Goal: Transaction & Acquisition: Purchase product/service

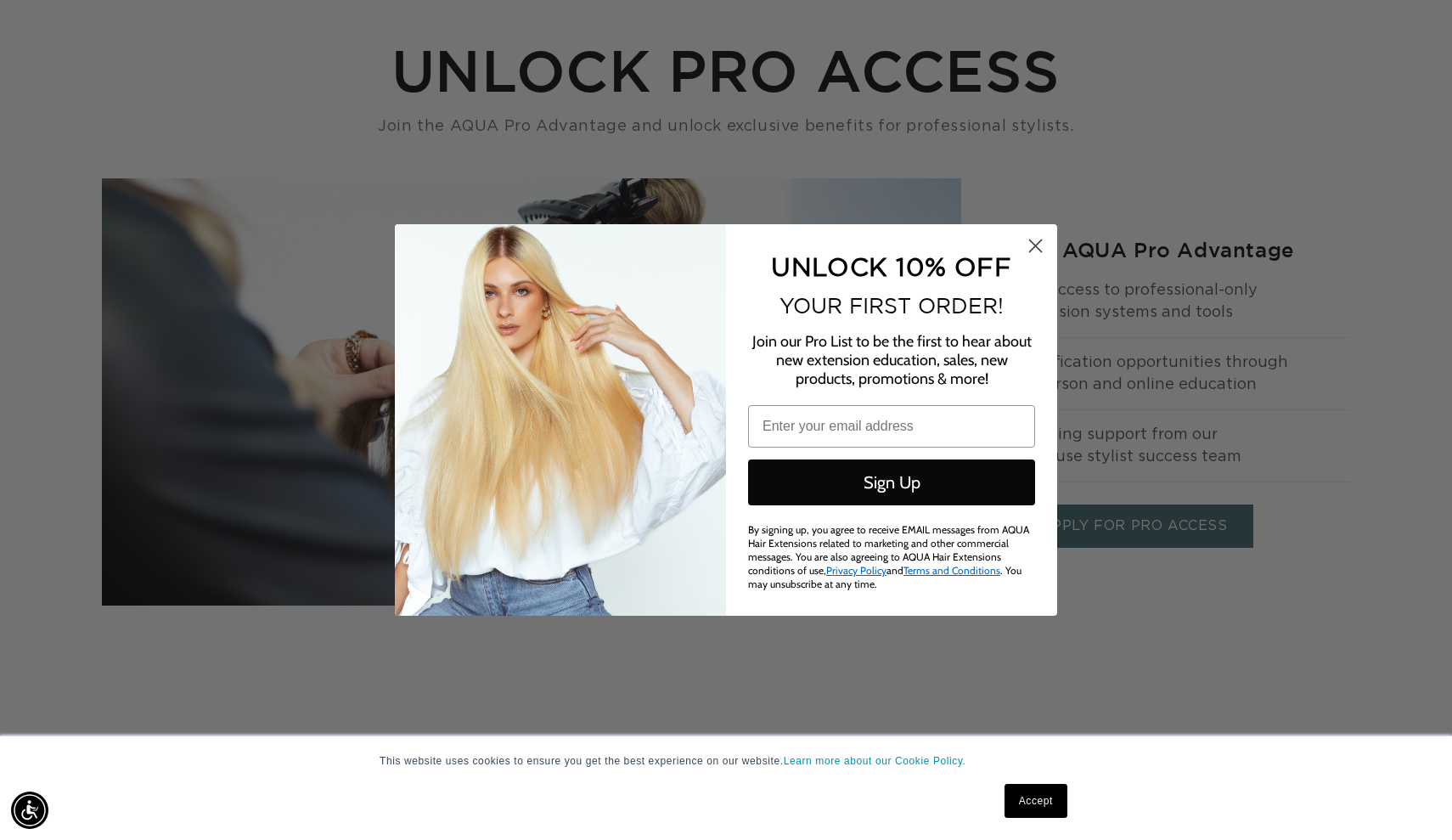
type input "phamphamsalon@hotmail.com"
click input "Submit" at bounding box center [0, 0] width 0 height 0
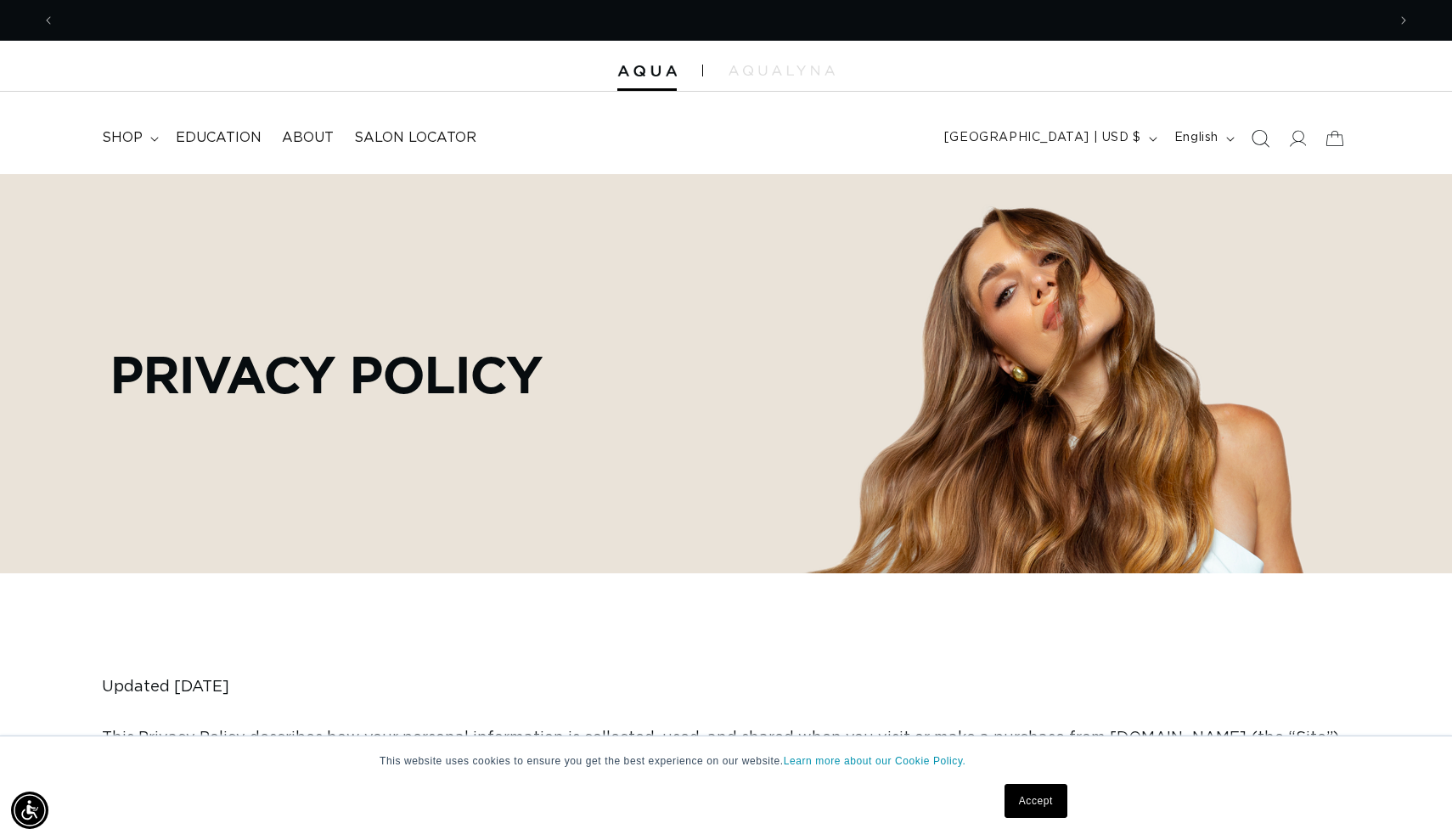
scroll to position [0, 1331]
click at [1263, 138] on icon "Search" at bounding box center [1259, 138] width 17 height 17
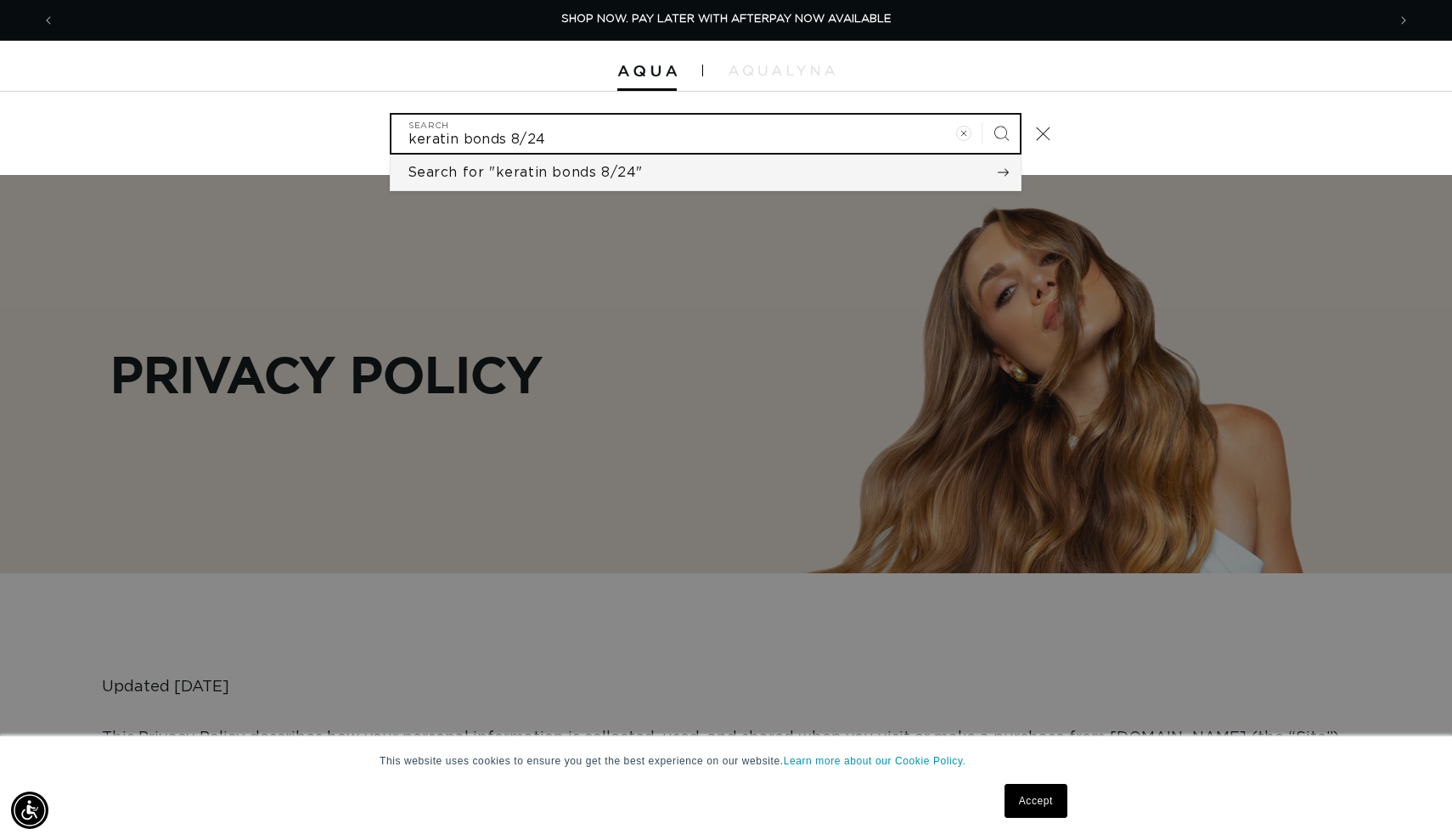
type input "keratin bonds 8/24"
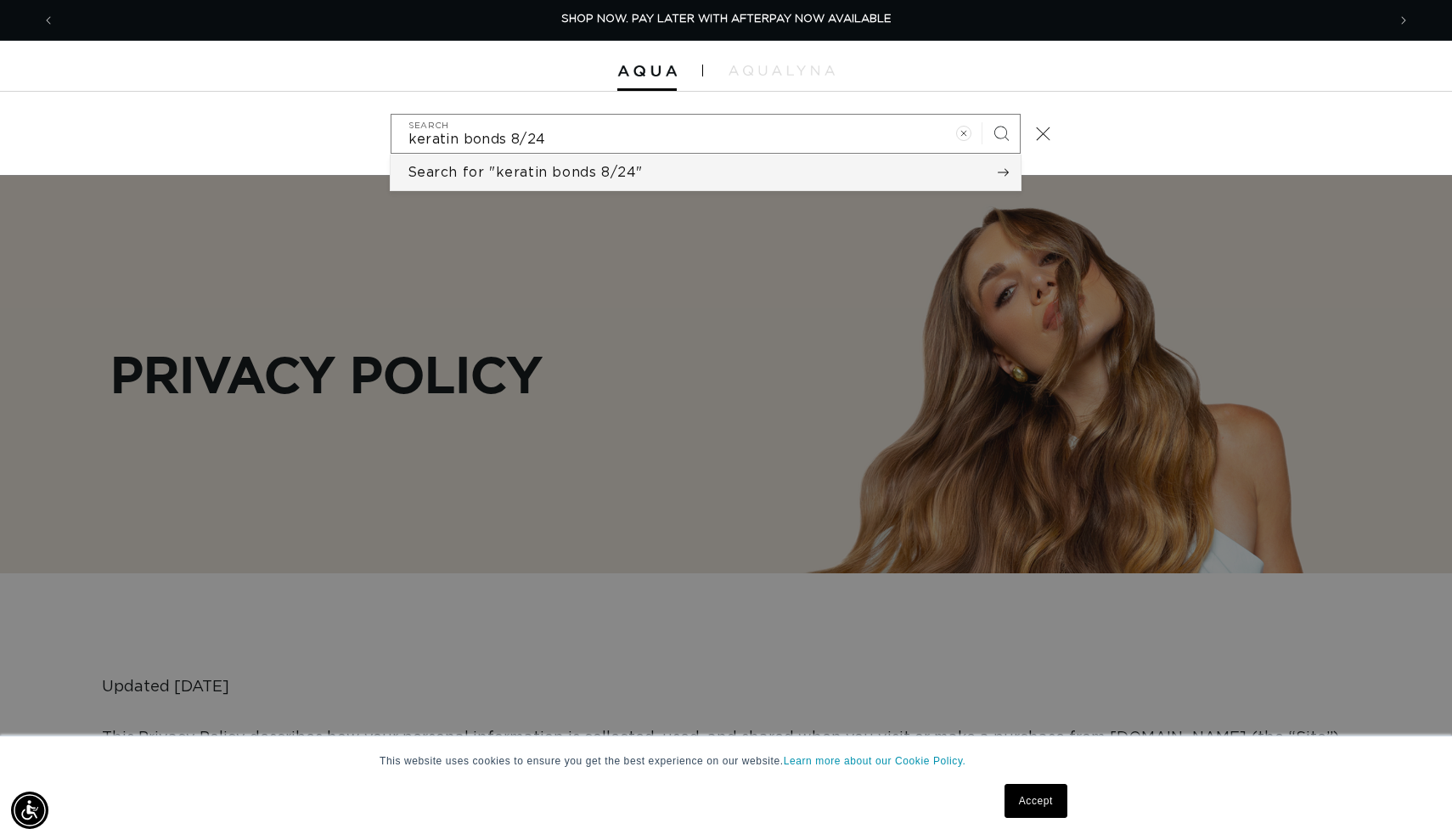
click at [641, 168] on button "Search for "keratin bonds 8/24"" at bounding box center [705, 172] width 629 height 36
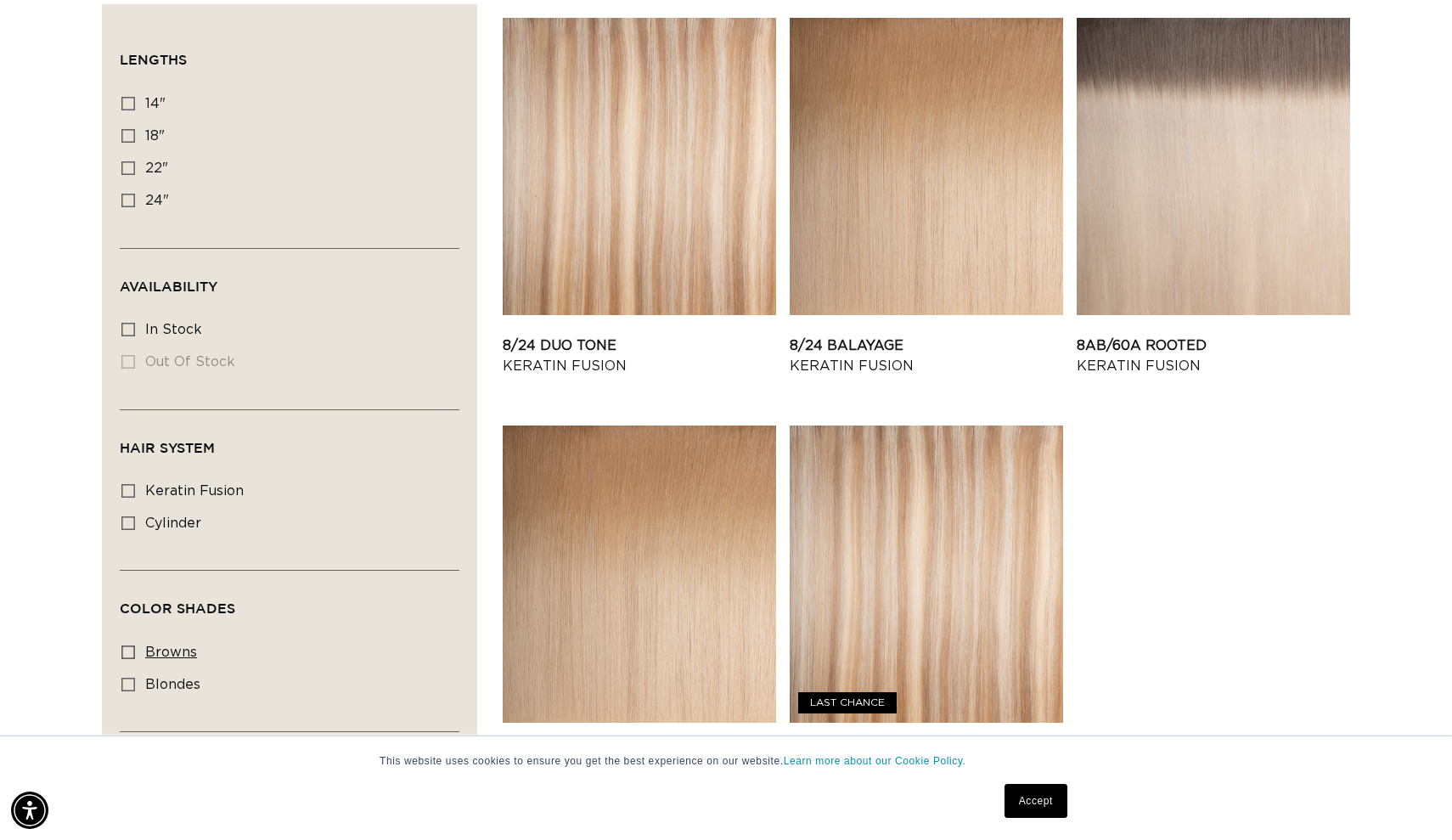
scroll to position [392, 0]
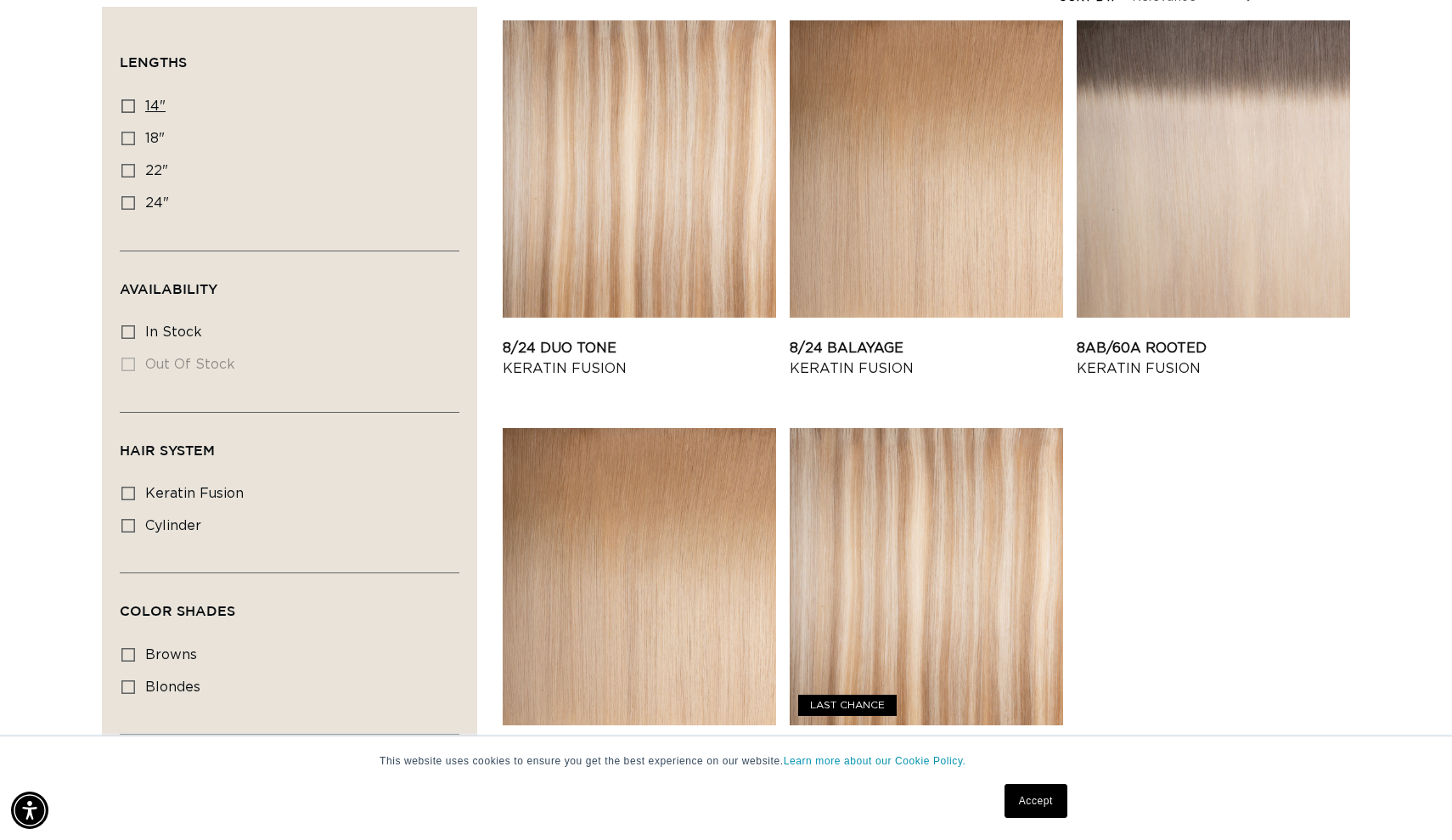
click at [132, 108] on icon at bounding box center [128, 106] width 14 height 14
click at [132, 108] on input "14" 14" (2 products)" at bounding box center [128, 106] width 14 height 14
checkbox input "true"
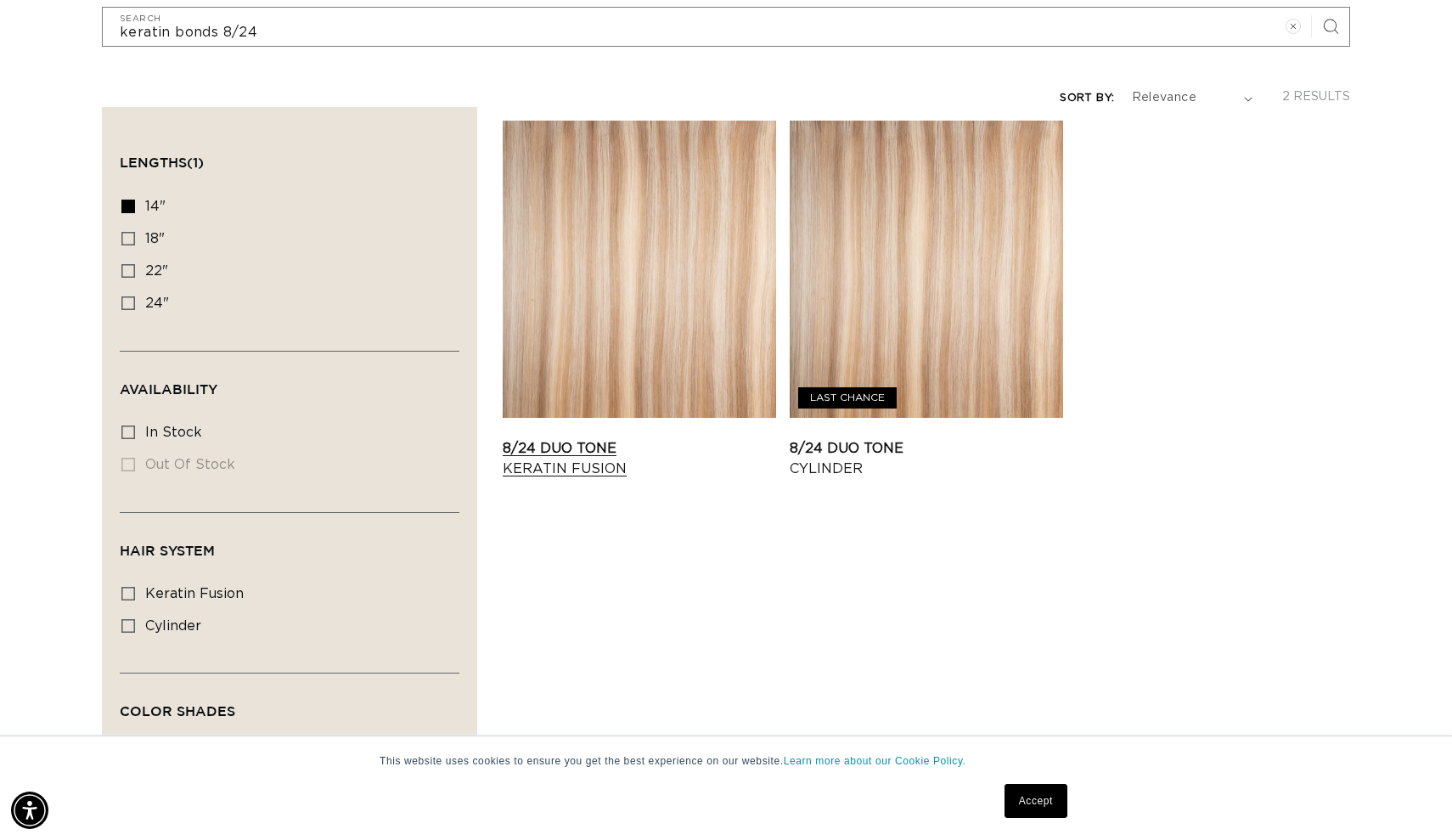
click at [654, 438] on link "8/24 Duo Tone Keratin Fusion" at bounding box center [639, 459] width 274 height 41
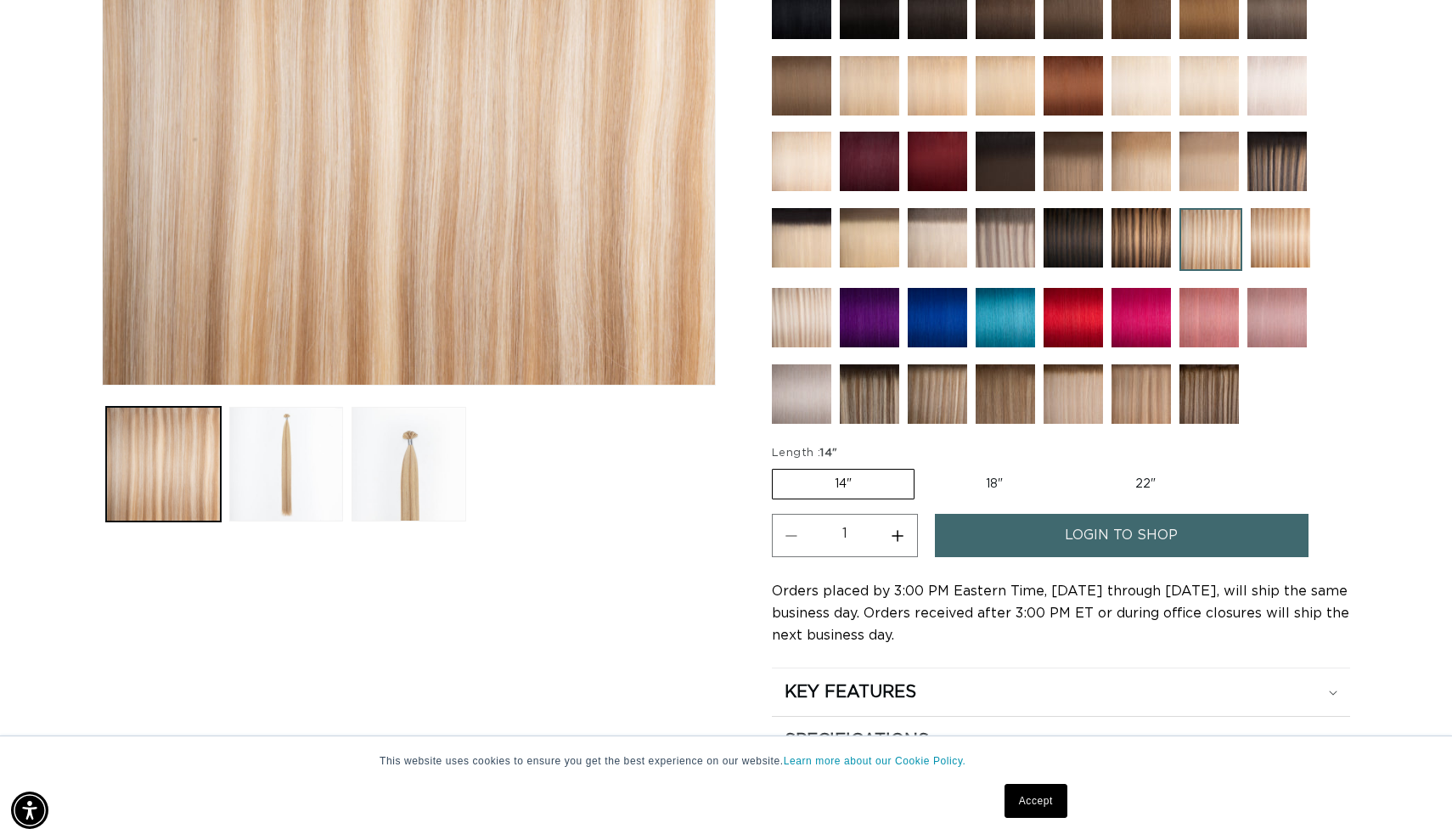
scroll to position [0, 2662]
click at [1127, 538] on span "login to shop" at bounding box center [1121, 535] width 113 height 44
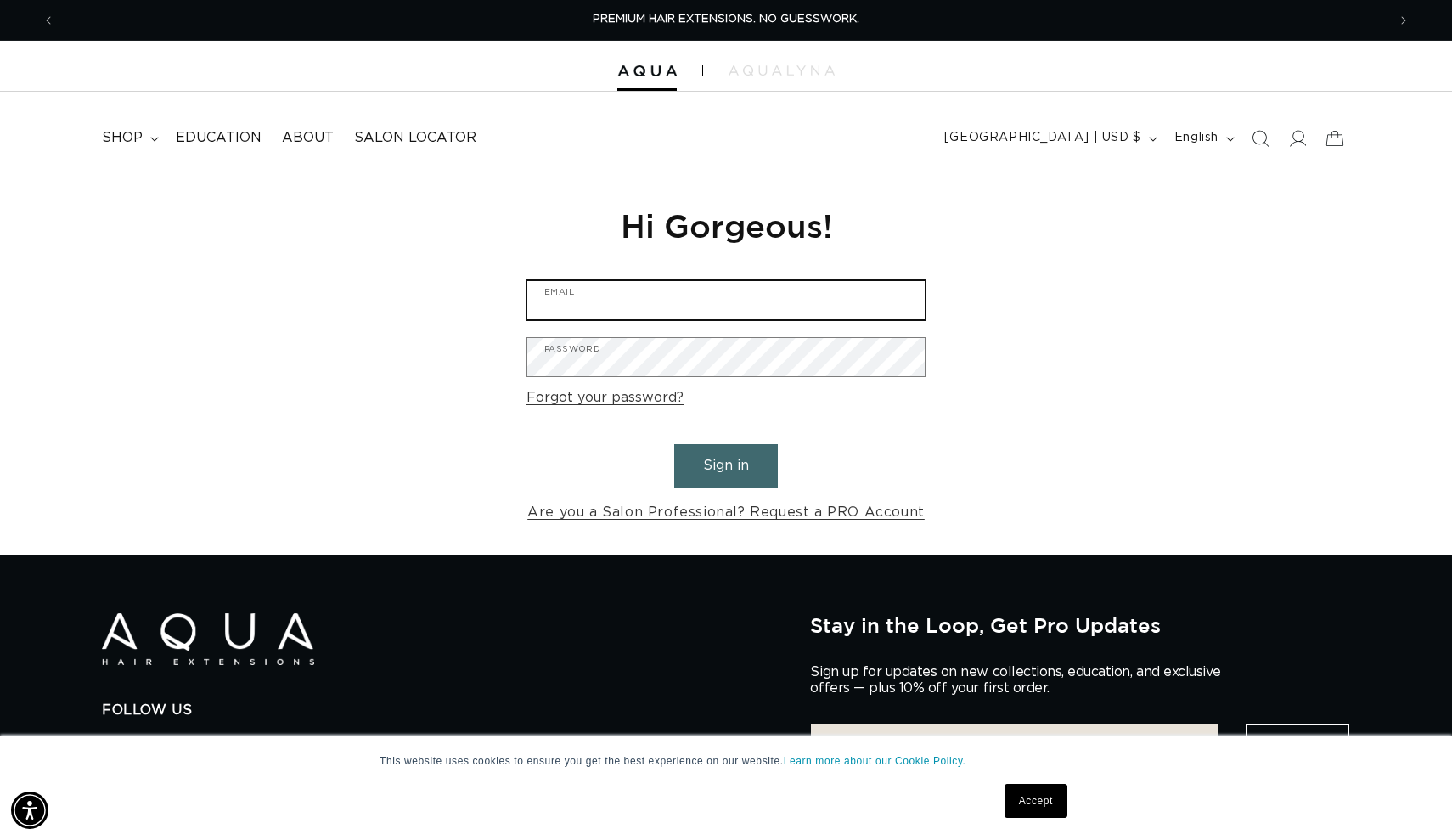
type input "[EMAIL_ADDRESS][DOMAIN_NAME]"
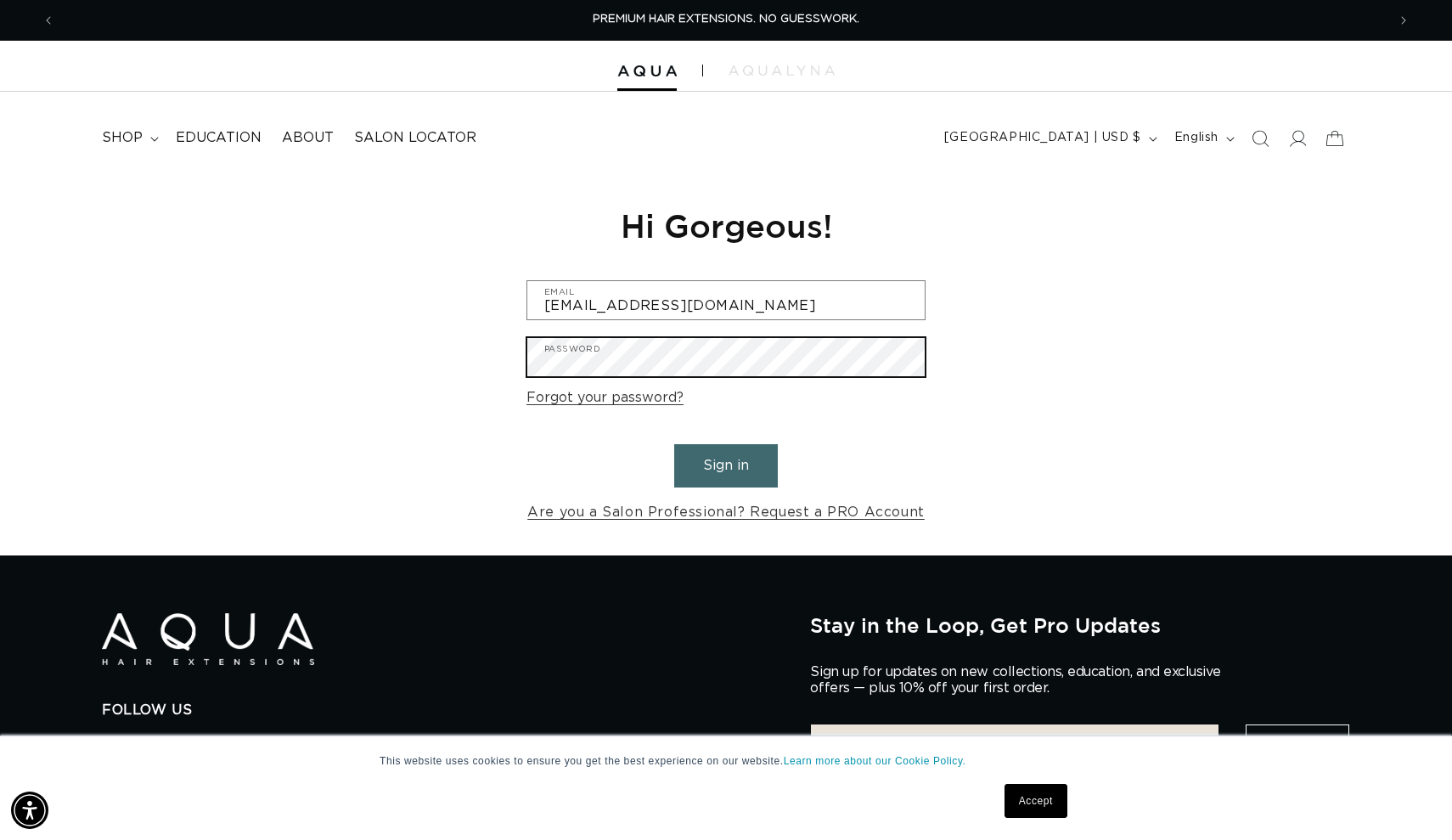
click at [726, 463] on button "Sign in" at bounding box center [726, 466] width 104 height 44
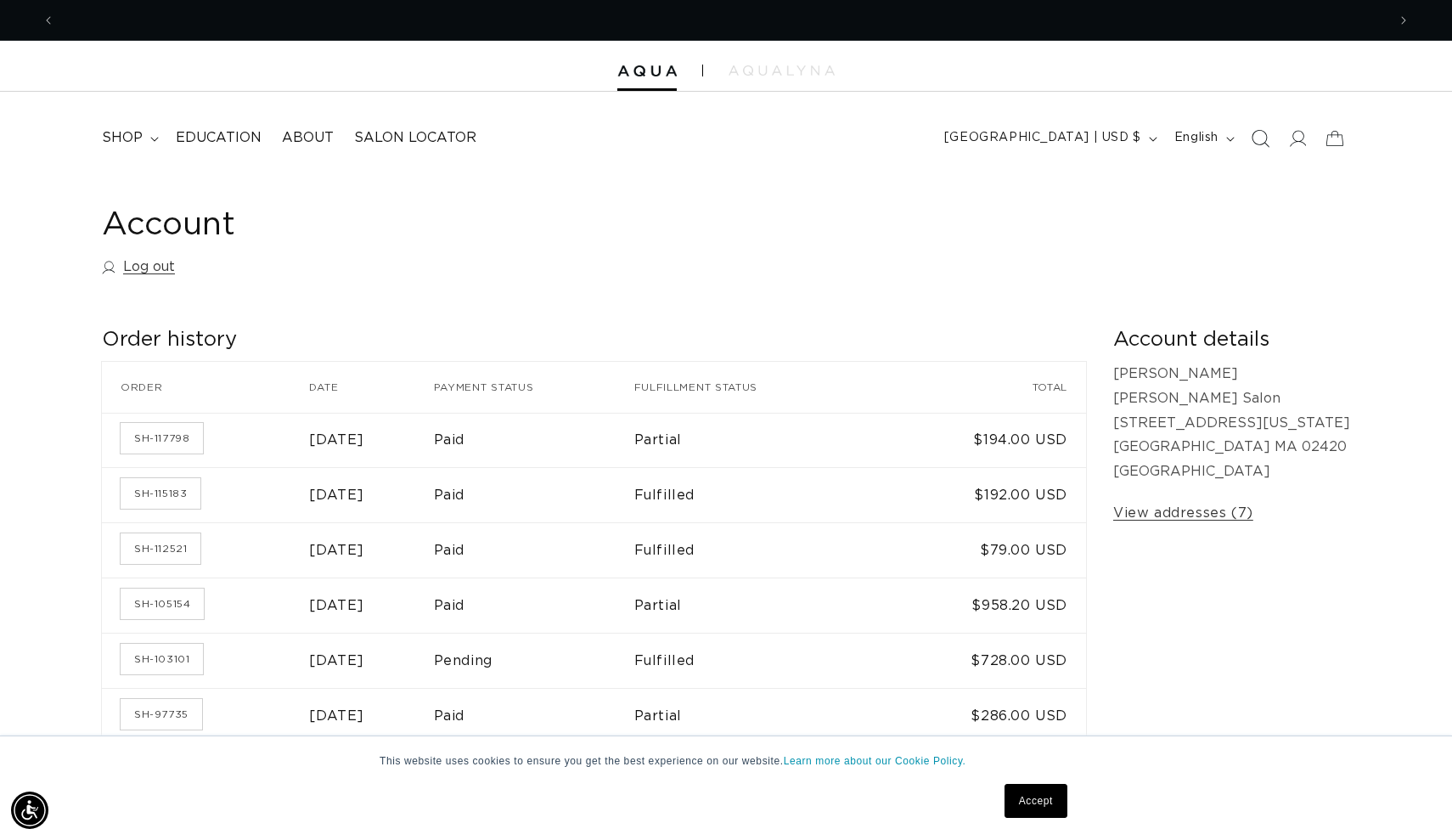
scroll to position [0, 1331]
click at [1262, 137] on icon "Search" at bounding box center [1259, 138] width 17 height 17
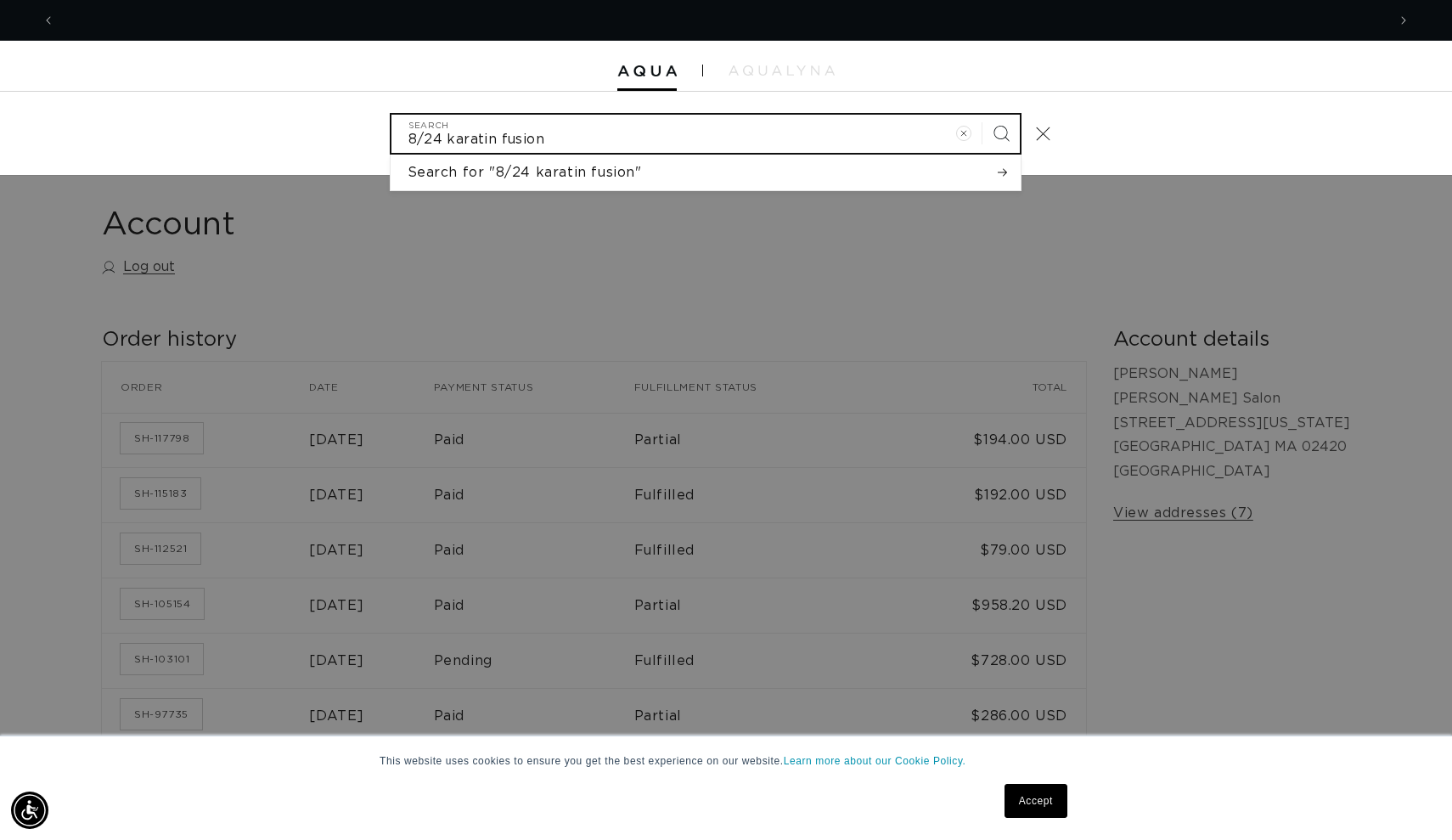
scroll to position [0, 0]
click at [462, 135] on input "8/24 karatin fusion" at bounding box center [706, 133] width 629 height 38
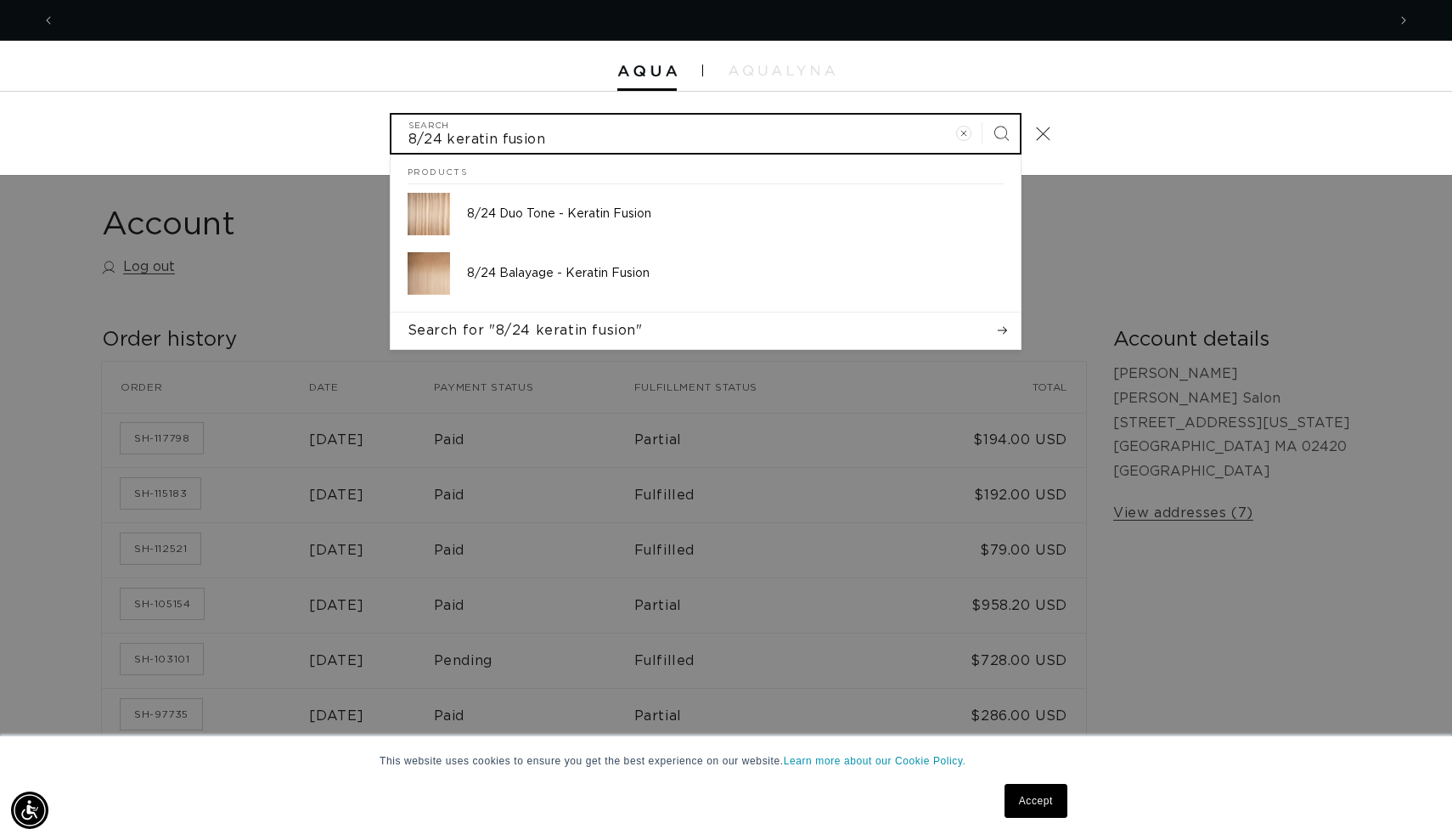
scroll to position [0, 2662]
type input "8/24 keratin fusion"
click at [1000, 132] on button "Search" at bounding box center [1001, 133] width 38 height 38
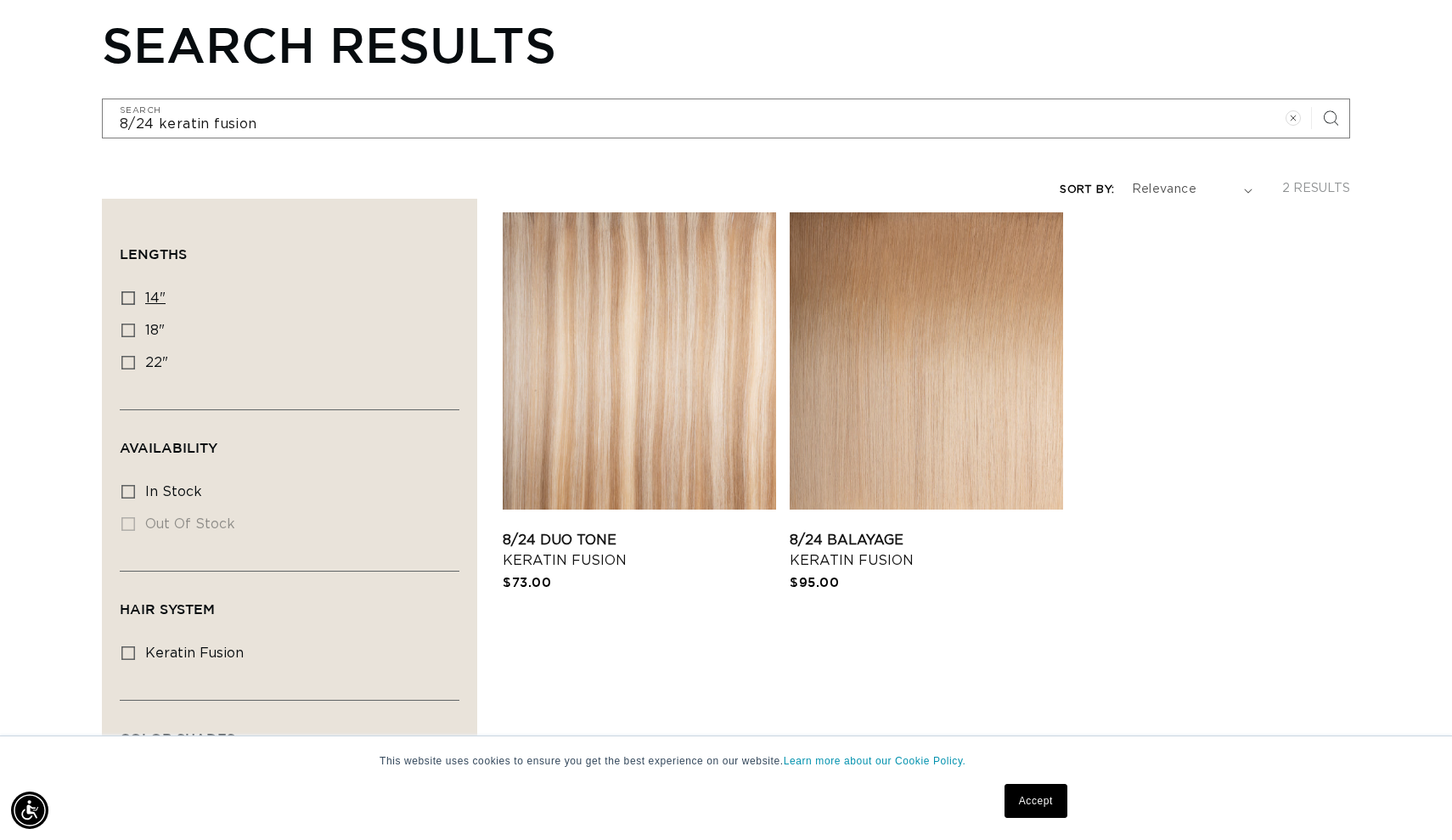
scroll to position [0, 1331]
click at [131, 303] on icon at bounding box center [128, 298] width 14 height 14
click at [131, 303] on input "14" 14" (1 product)" at bounding box center [128, 298] width 14 height 14
checkbox input "true"
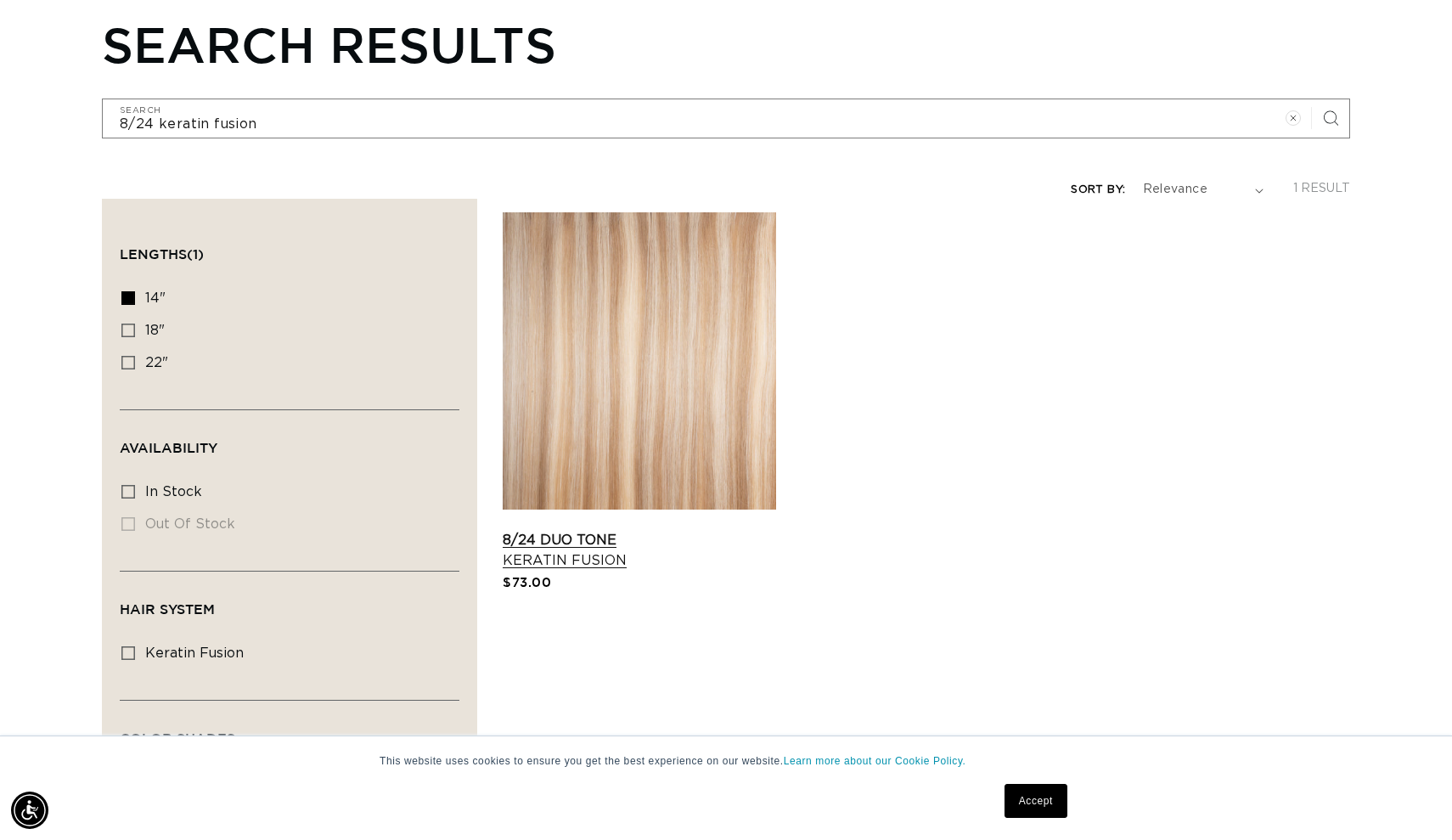
scroll to position [0, 2662]
click at [600, 555] on link "8/24 Duo Tone Keratin Fusion" at bounding box center [639, 550] width 274 height 41
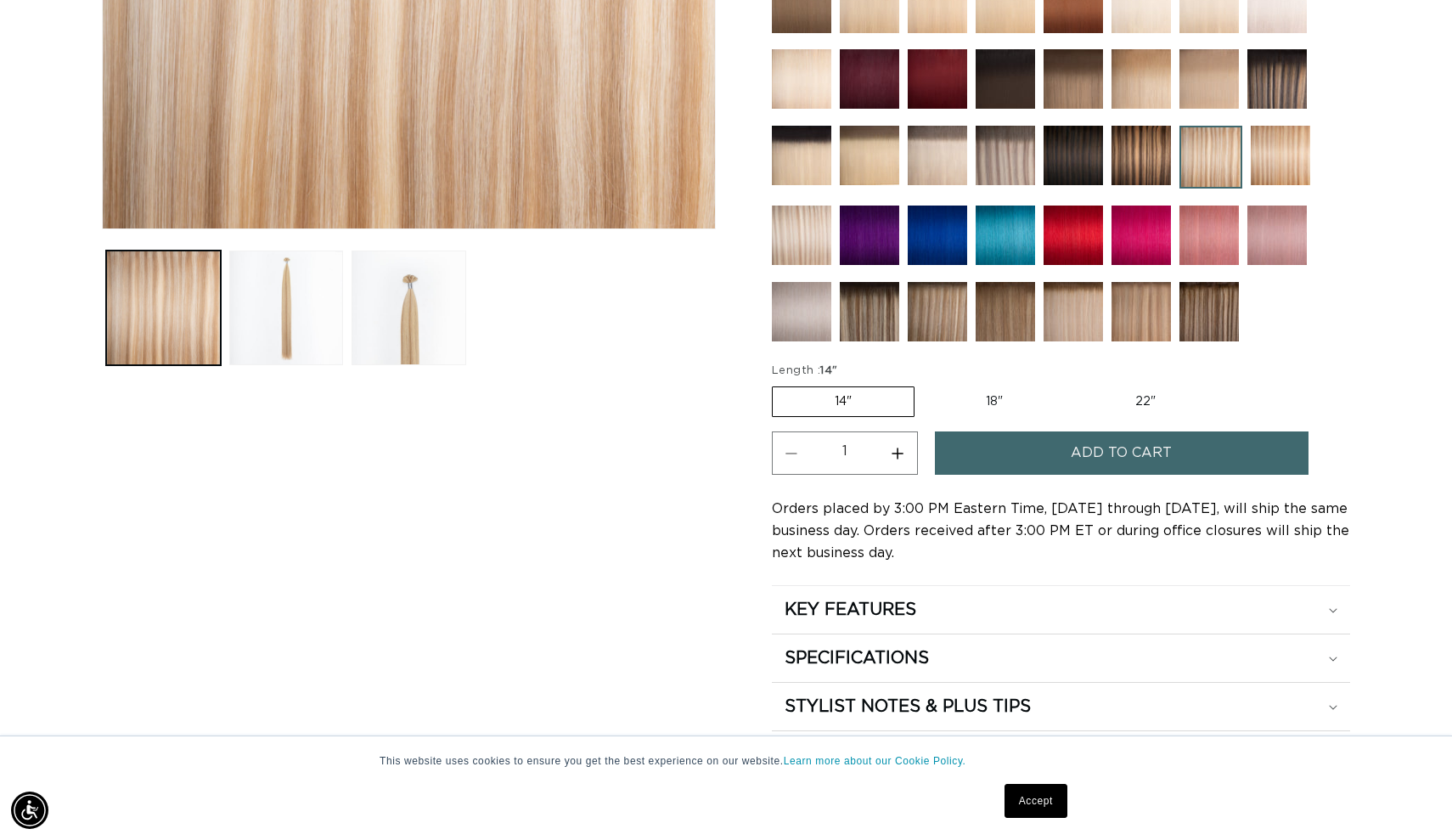
scroll to position [0, 1331]
click at [905, 453] on button "Increase quantity for 8/24 Duo Tone - Keratin Fusion" at bounding box center [897, 453] width 38 height 44
type input "2"
click at [1080, 460] on span "Add to cart" at bounding box center [1121, 453] width 101 height 44
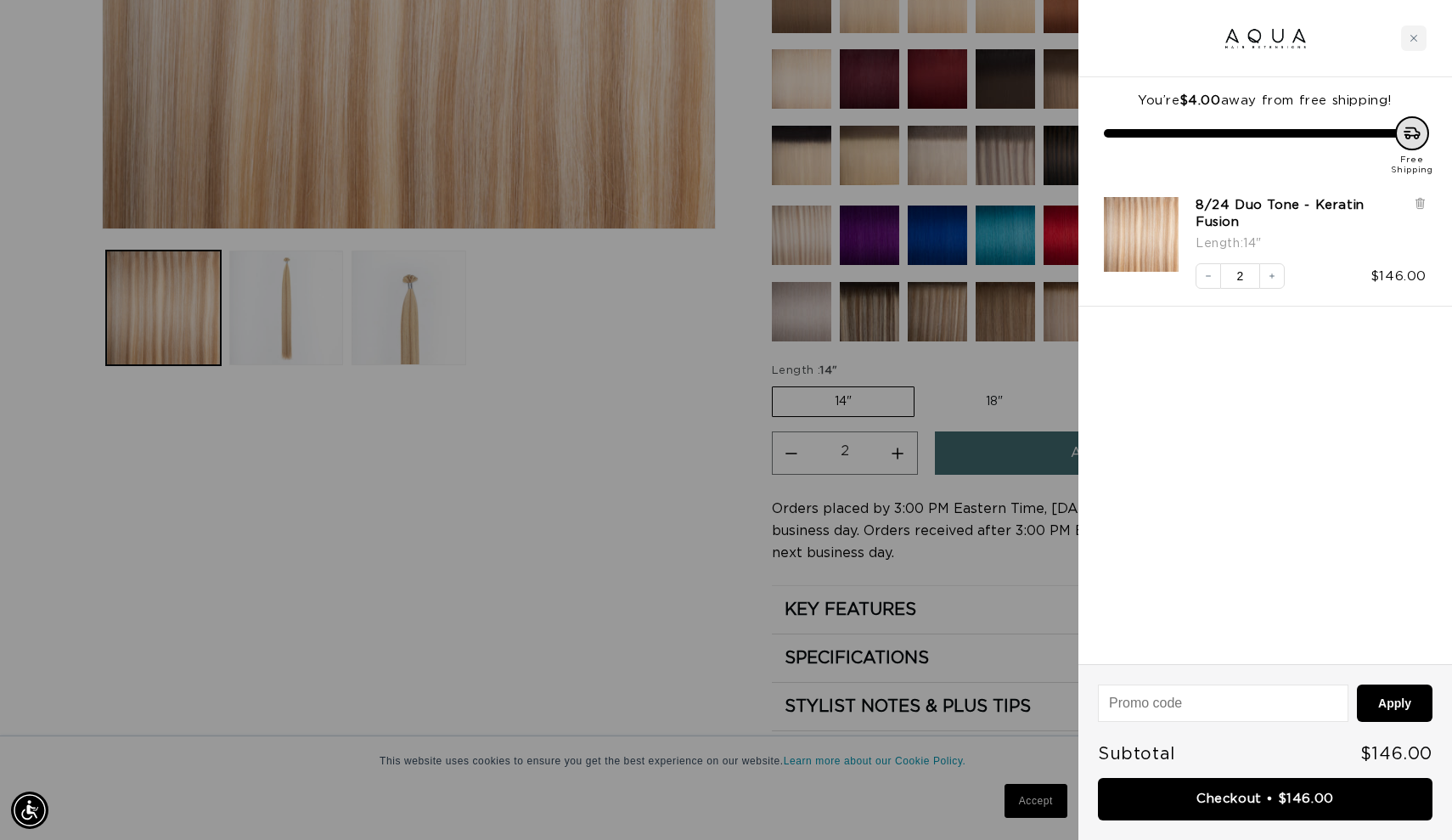
scroll to position [0, 0]
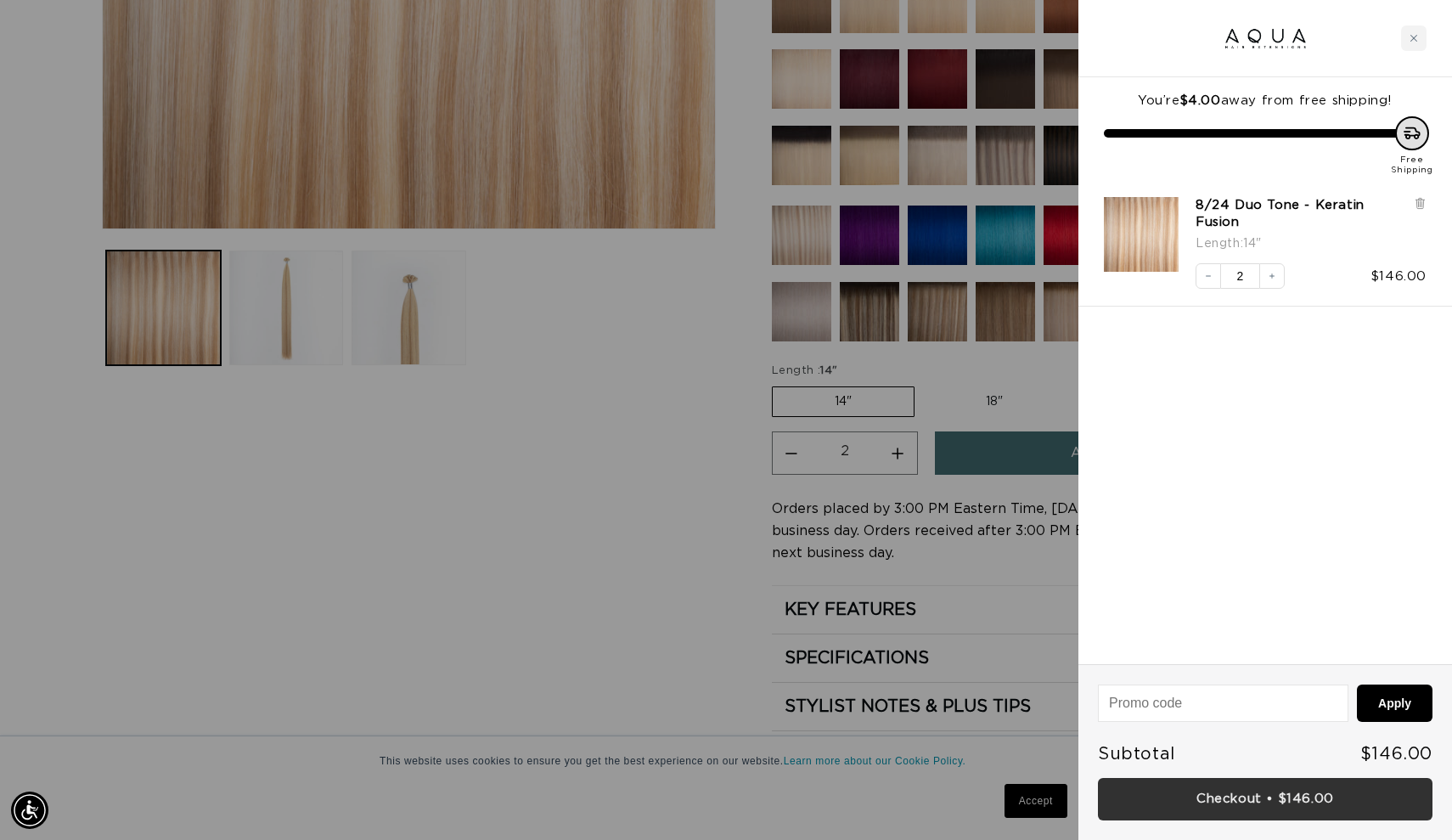
click at [1272, 797] on link "Checkout • $146.00" at bounding box center [1265, 799] width 335 height 44
